Goal: Information Seeking & Learning: Learn about a topic

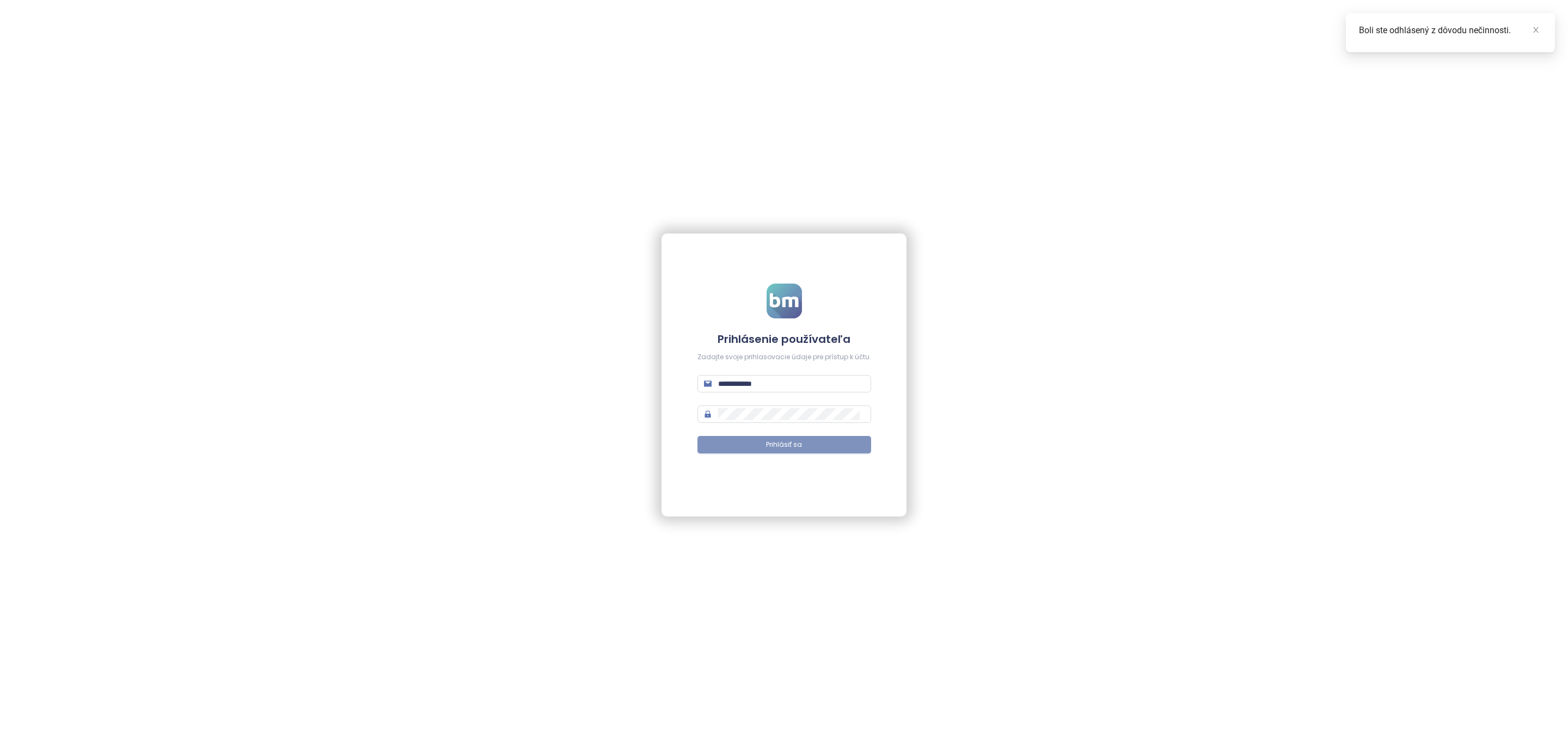
click at [804, 446] on button "Prihlásiť sa" at bounding box center [784, 445] width 174 height 18
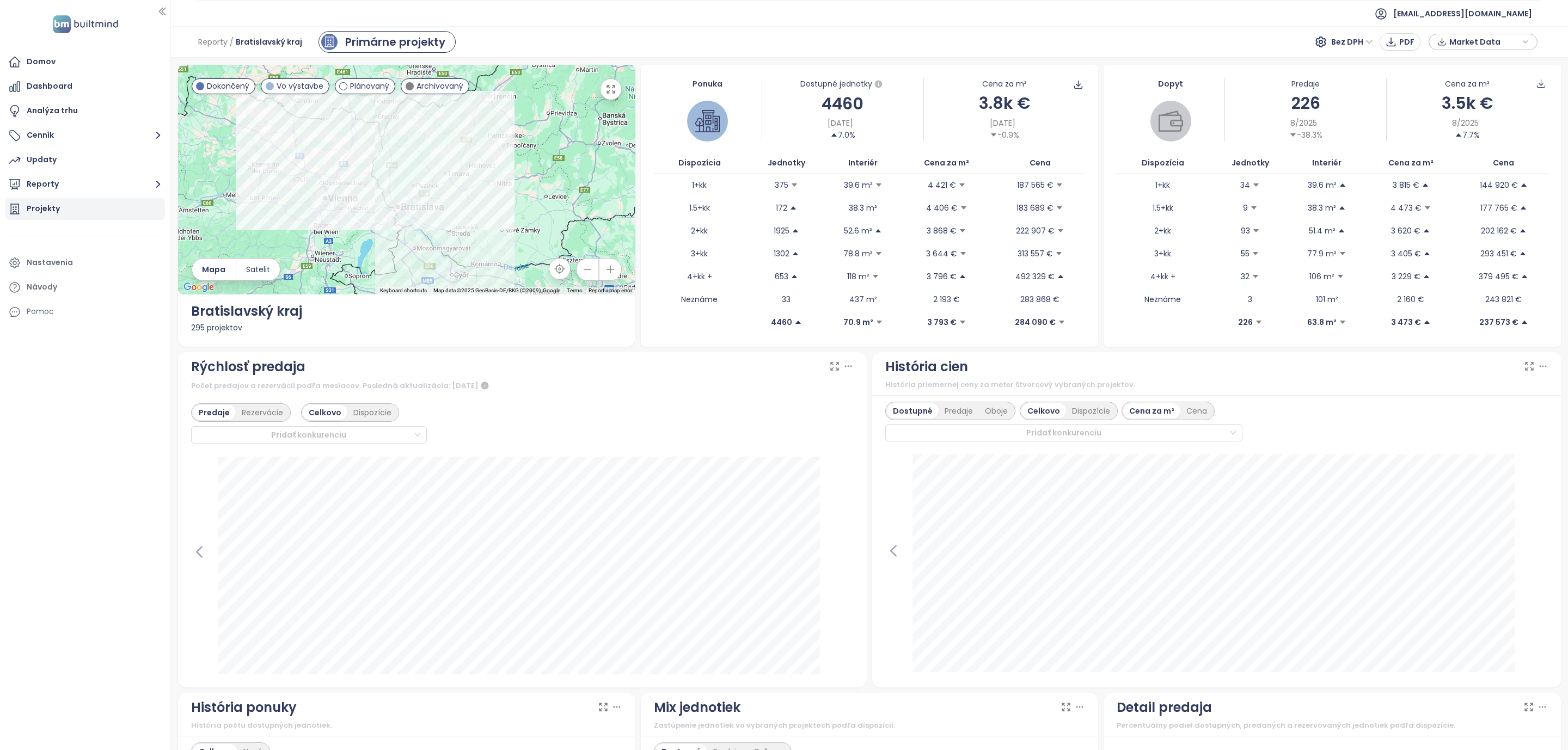
click at [55, 206] on div "Projekty" at bounding box center [43, 209] width 33 height 14
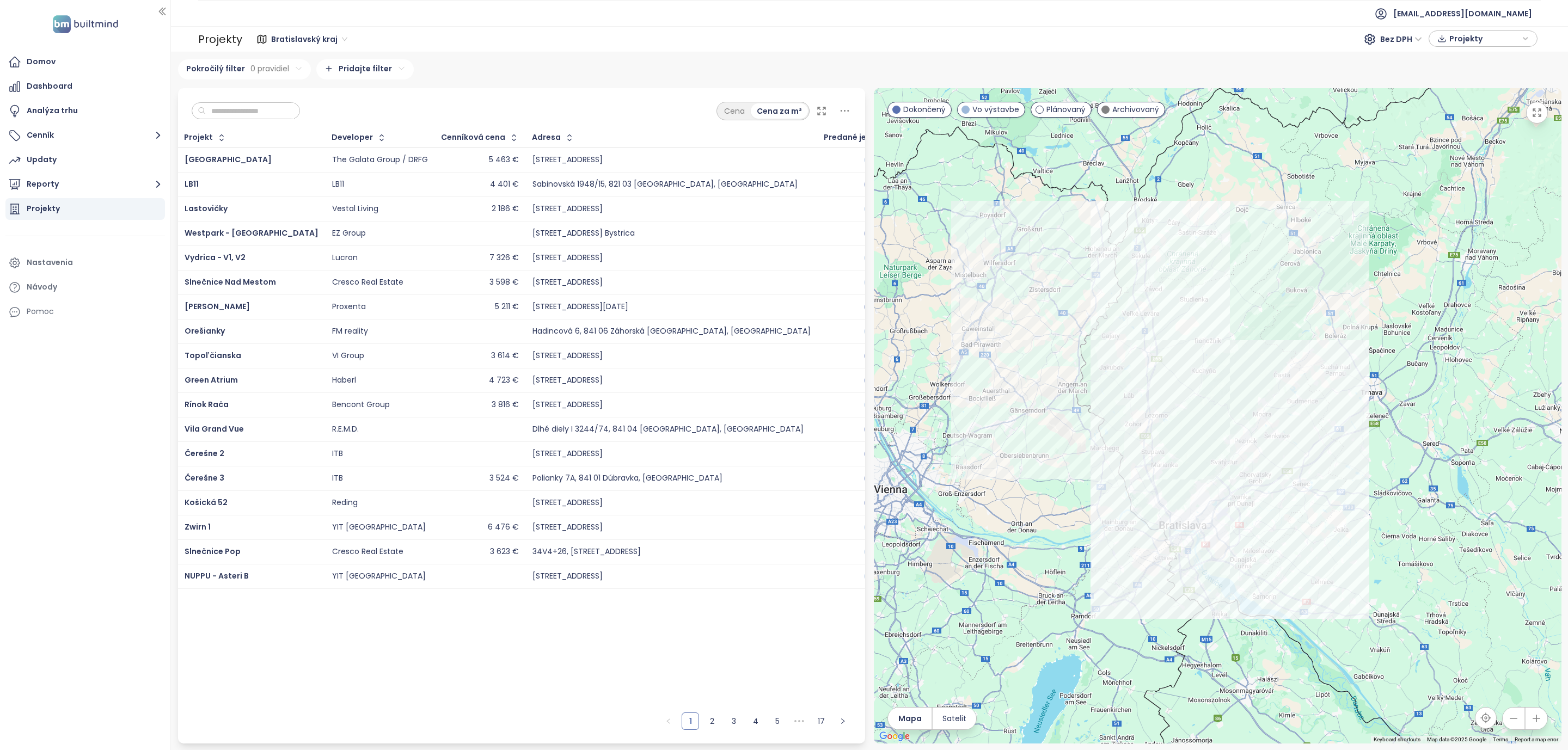
click at [241, 108] on input "text" at bounding box center [250, 111] width 88 height 16
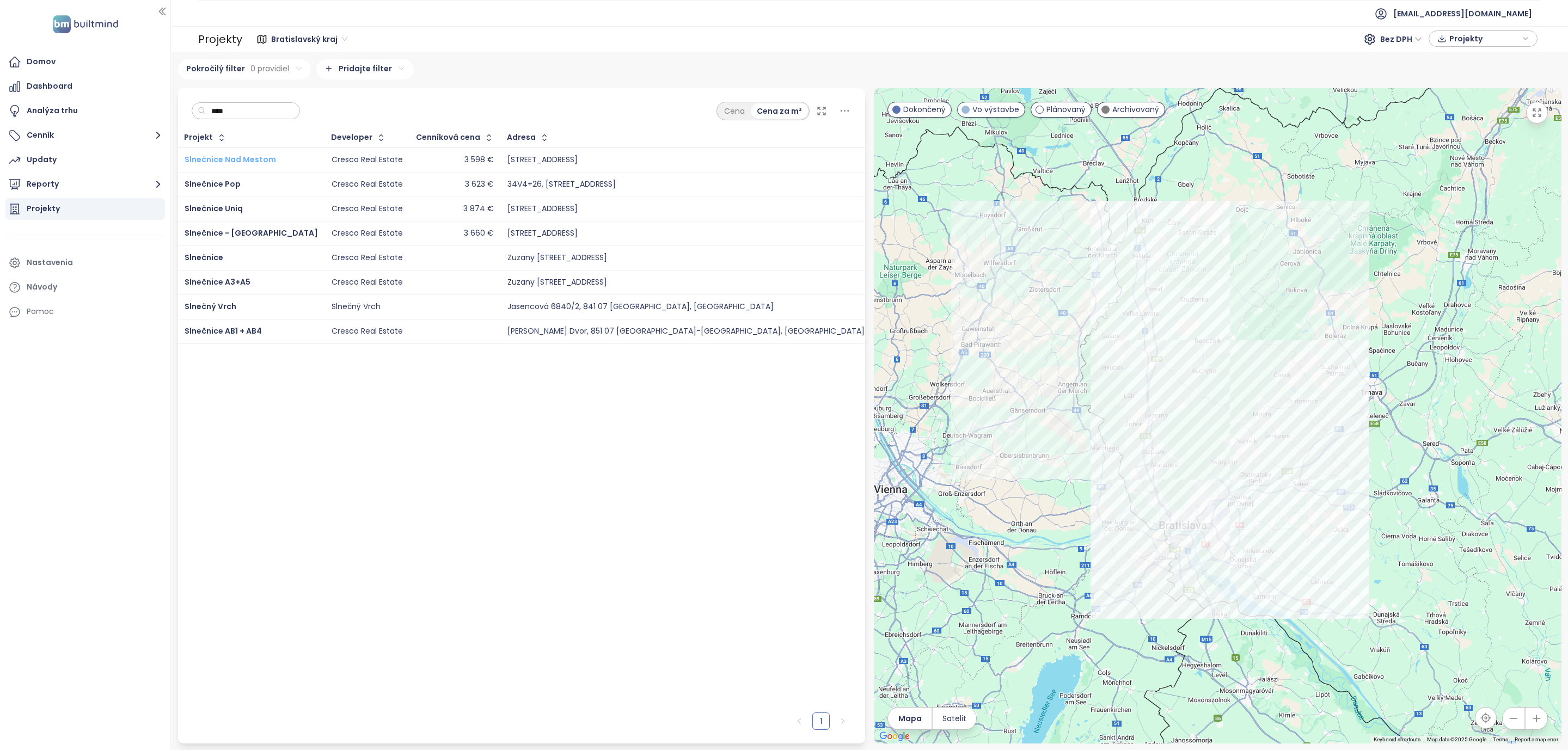
type input "****"
click at [236, 158] on span "Slnečnice Nad Mestom" at bounding box center [231, 160] width 91 height 11
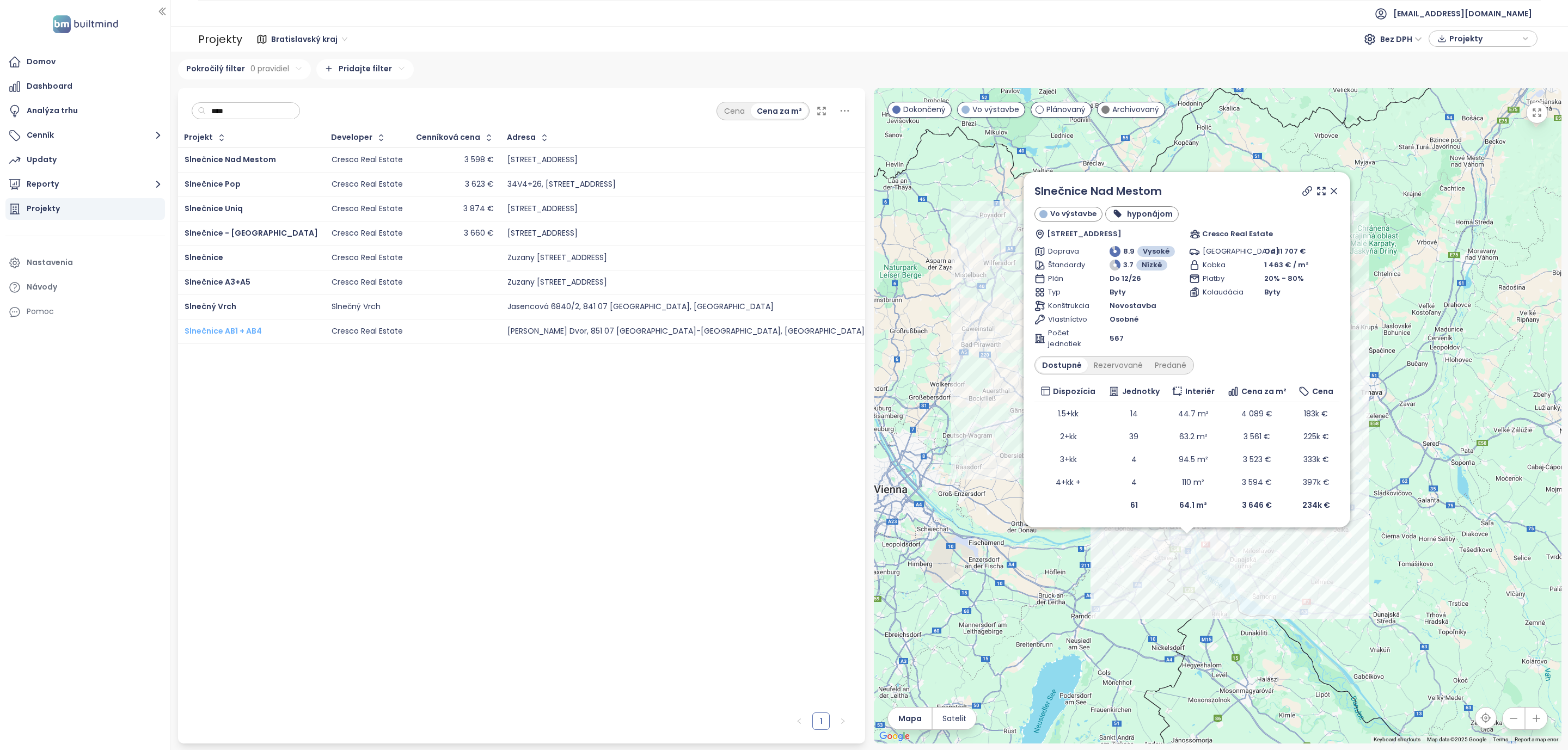
click at [225, 336] on span "Slnečnice AB1 + AB4" at bounding box center [223, 331] width 77 height 11
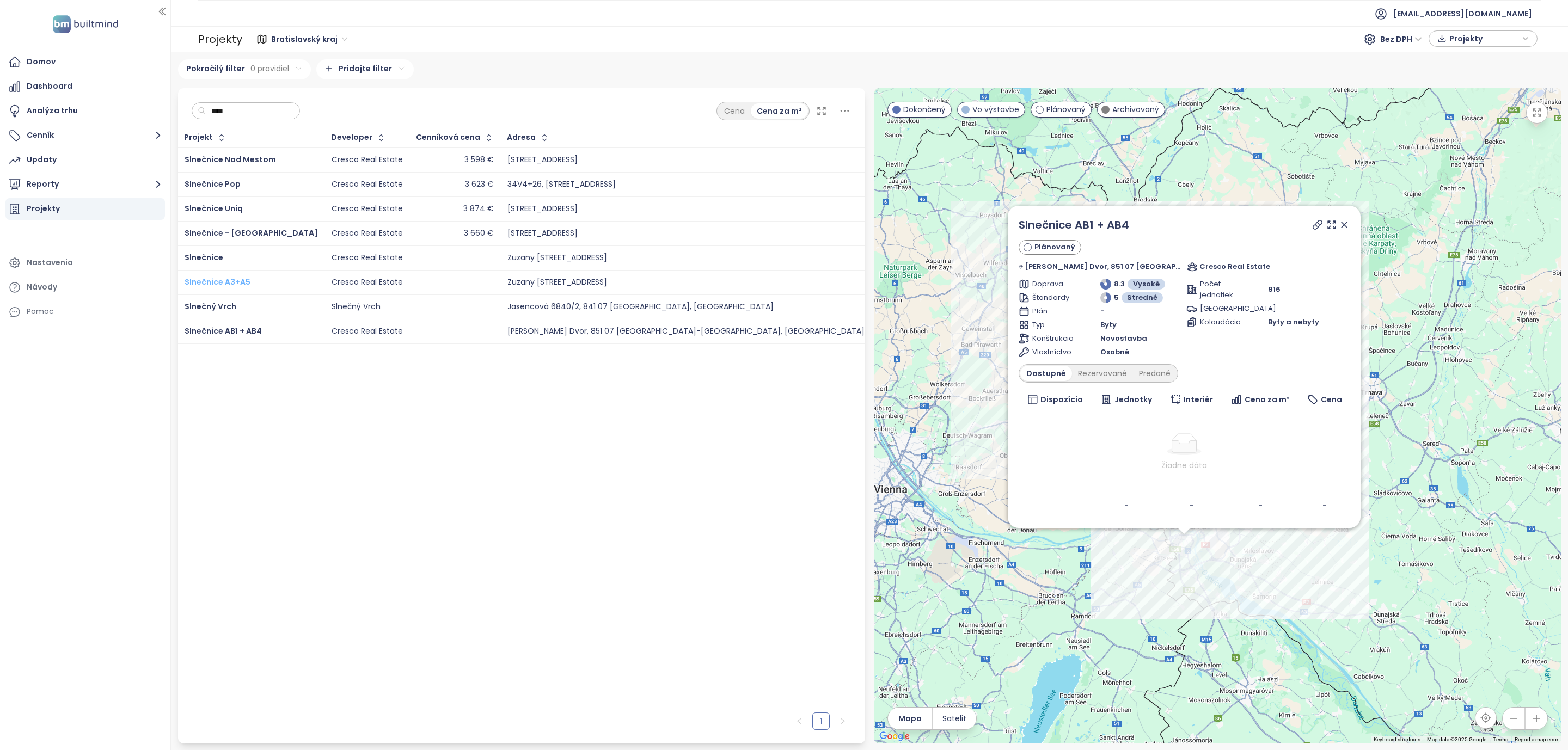
click at [221, 286] on span "Slnečnice A3+A5" at bounding box center [218, 282] width 66 height 11
click at [216, 183] on span "Slnečnice Pop" at bounding box center [213, 184] width 56 height 11
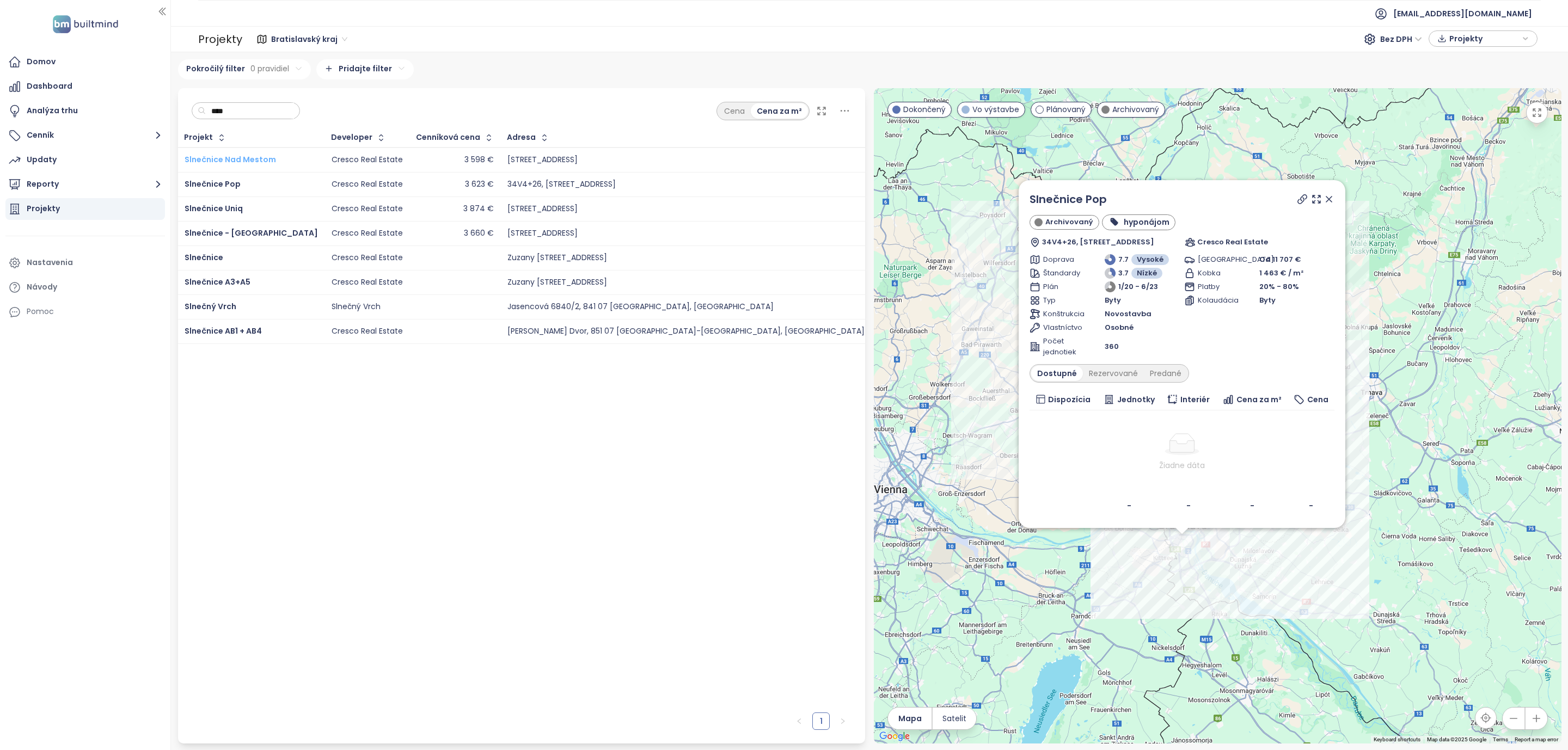
click at [231, 155] on span "Slnečnice Nad Mestom" at bounding box center [231, 160] width 91 height 11
